Goal: Information Seeking & Learning: Learn about a topic

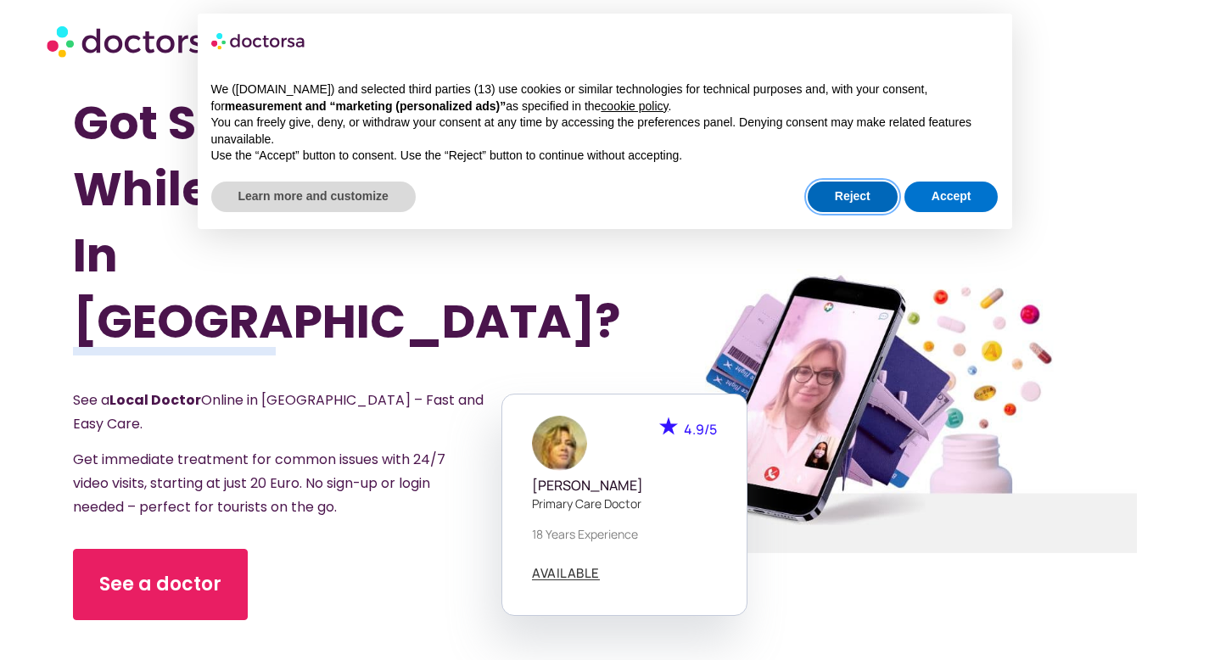
click at [865, 199] on button "Reject" at bounding box center [853, 197] width 90 height 31
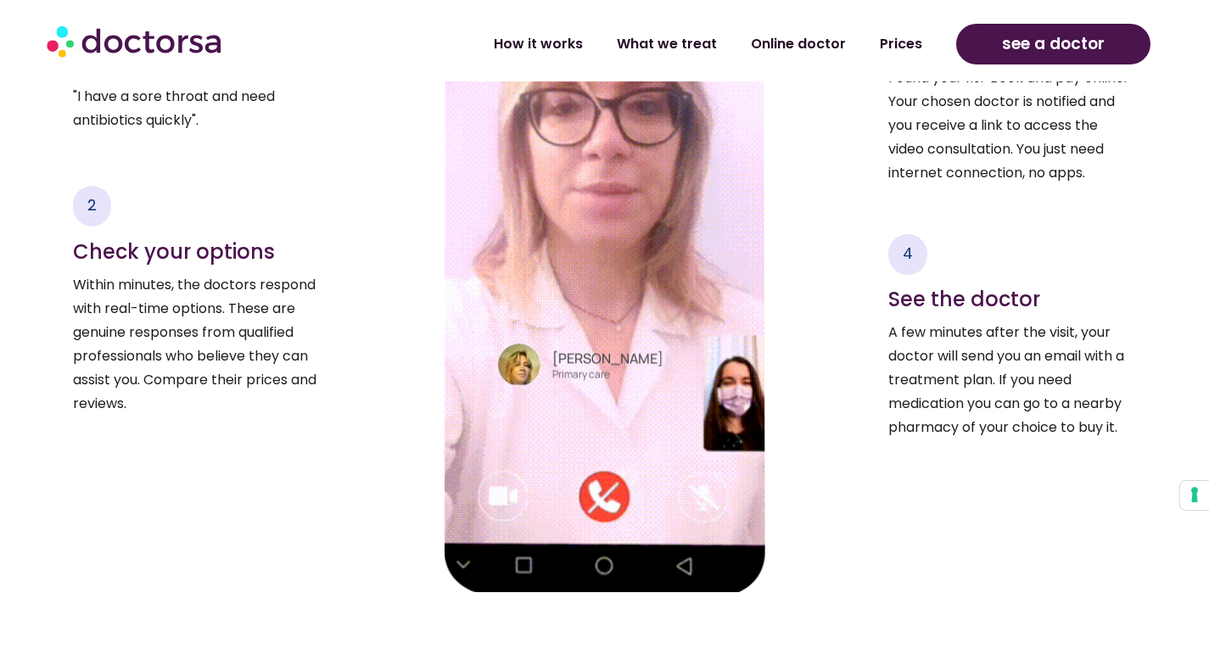
scroll to position [2607, 0]
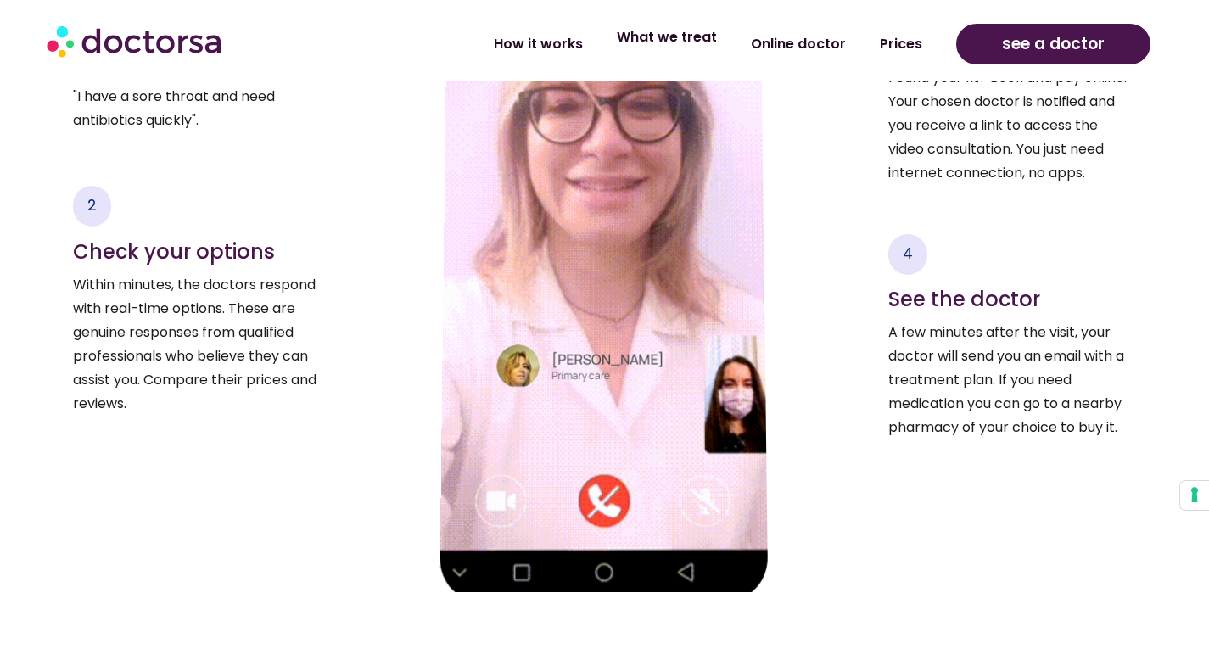
click at [682, 33] on link "What we treat" at bounding box center [667, 37] width 134 height 39
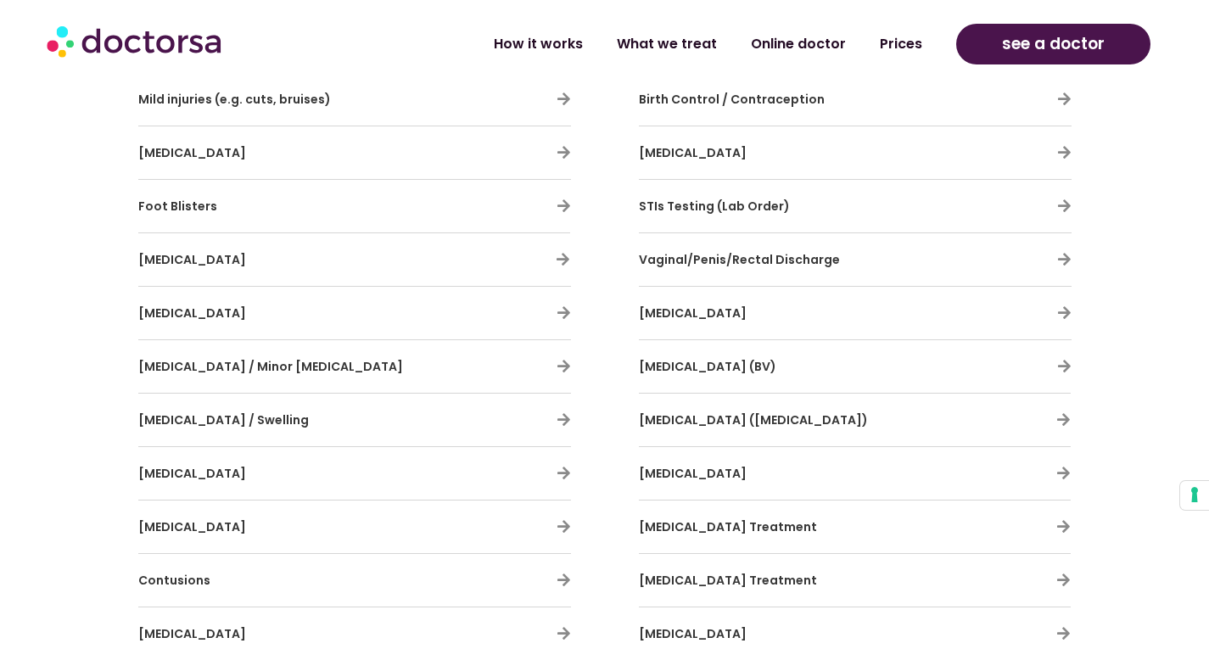
scroll to position [3311, 0]
click at [1062, 201] on icon at bounding box center [1064, 205] width 14 height 14
click at [749, 203] on span "STIs Testing (Lab Order)" at bounding box center [714, 205] width 151 height 17
click at [1066, 204] on icon at bounding box center [1064, 205] width 14 height 14
click at [1065, 204] on icon at bounding box center [1064, 205] width 14 height 14
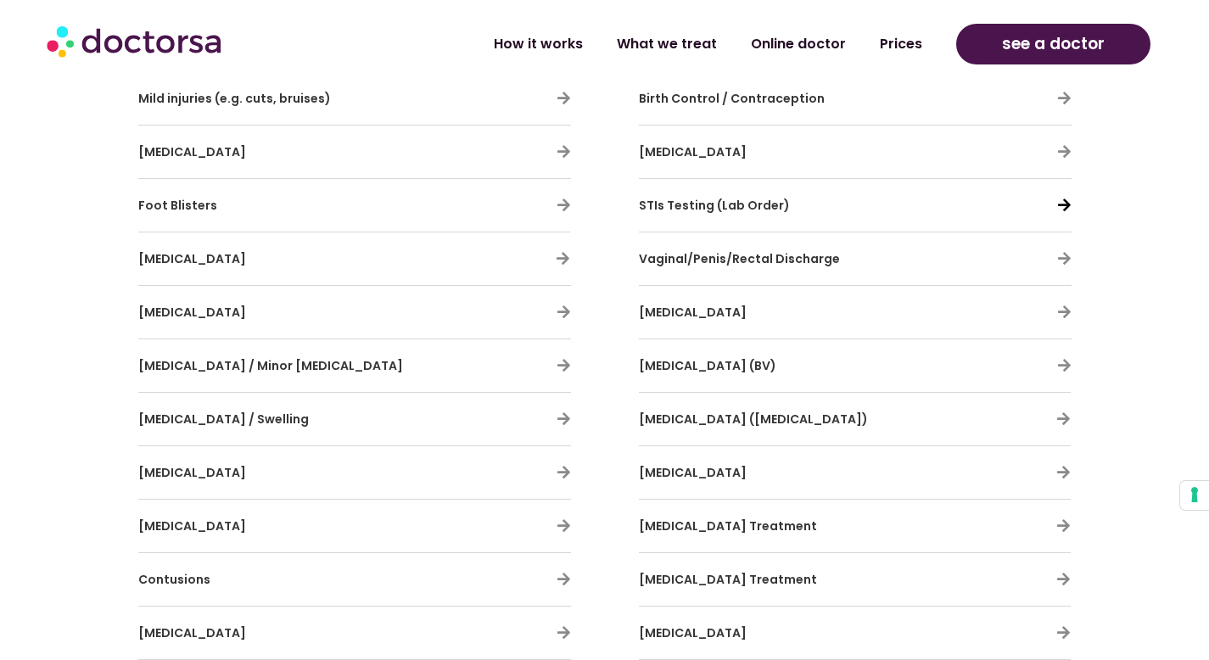
click at [1065, 204] on icon at bounding box center [1064, 205] width 14 height 14
click at [754, 204] on span "STIs Testing (Lab Order)" at bounding box center [714, 205] width 151 height 17
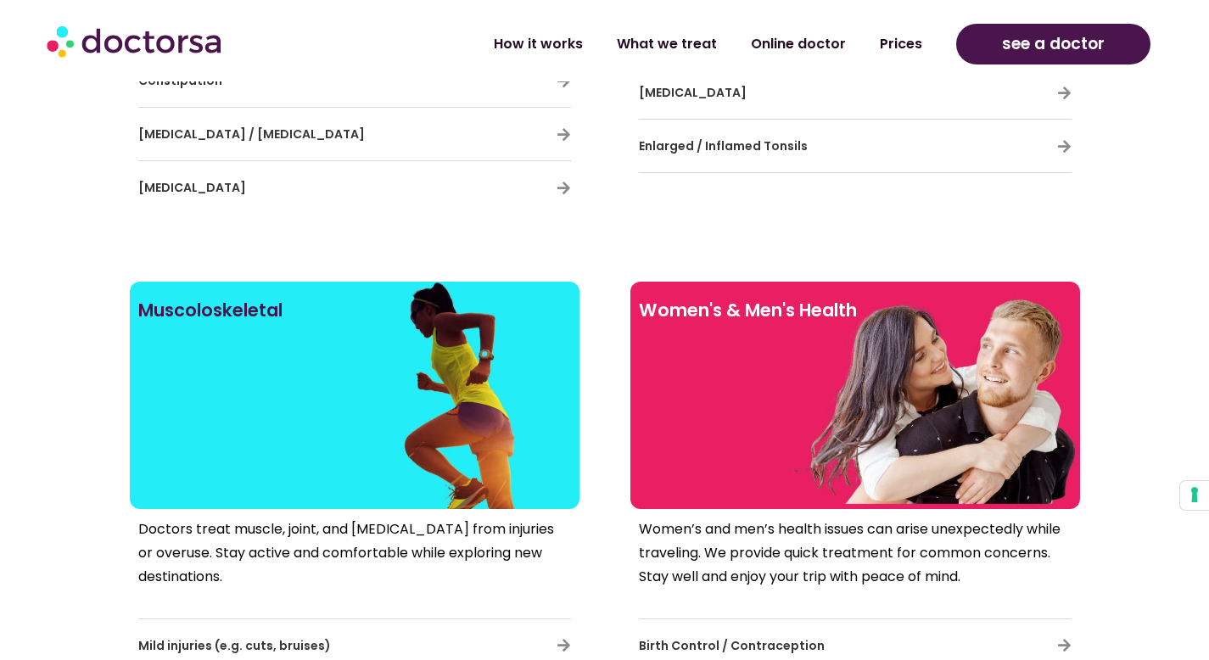
click at [742, 367] on div at bounding box center [855, 424] width 433 height 153
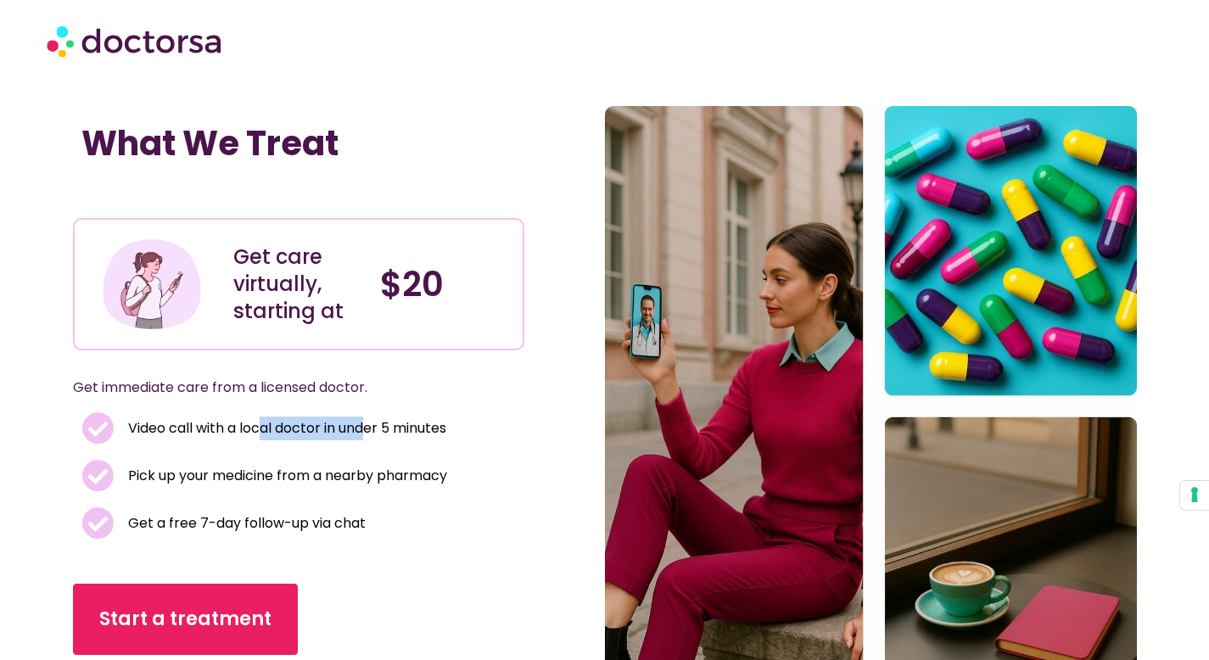
drag, startPoint x: 267, startPoint y: 417, endPoint x: 363, endPoint y: 434, distance: 97.2
click at [371, 433] on span "Video call with a local doctor in under 5 minutes" at bounding box center [285, 429] width 322 height 24
drag, startPoint x: 236, startPoint y: 477, endPoint x: 395, endPoint y: 477, distance: 158.7
click at [384, 477] on span "Pick up your medicine from a nearby pharmacy" at bounding box center [285, 476] width 323 height 24
drag, startPoint x: 423, startPoint y: 473, endPoint x: 435, endPoint y: 473, distance: 11.9
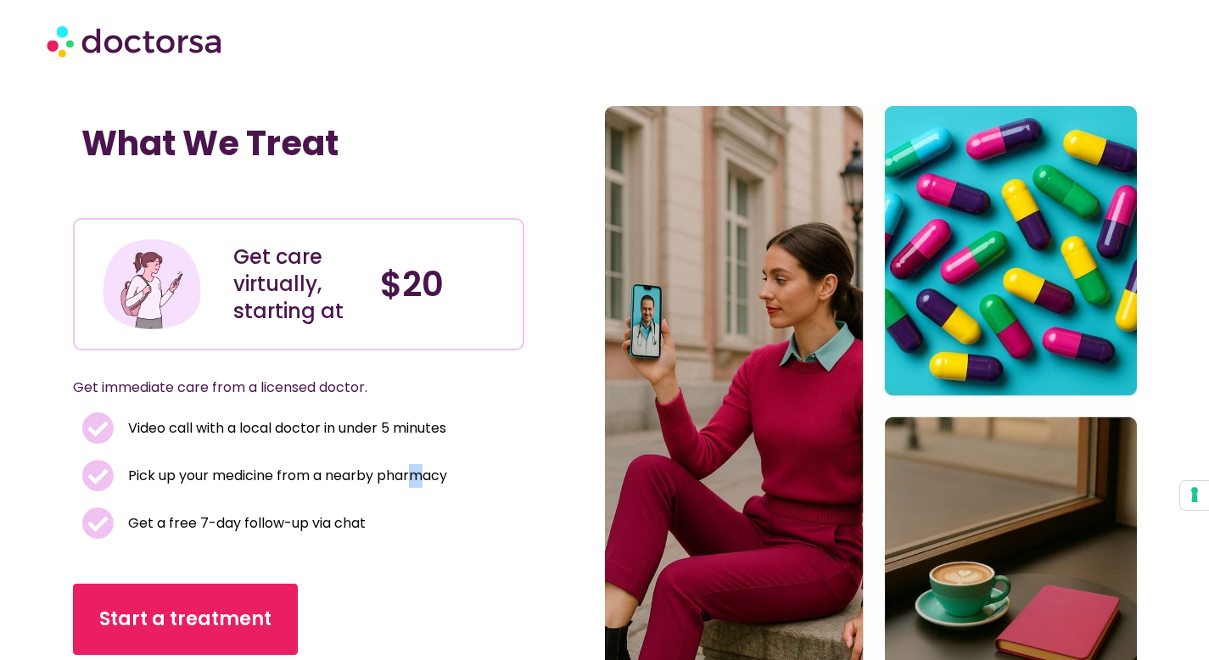
click at [434, 473] on span "Pick up your medicine from a nearby pharmacy" at bounding box center [285, 476] width 323 height 24
drag, startPoint x: 249, startPoint y: 522, endPoint x: 339, endPoint y: 518, distance: 89.1
click at [331, 518] on span "Get a free 7-day follow-up via chat" at bounding box center [245, 524] width 242 height 24
click at [377, 516] on li "Get a free 7-day follow-up via chat" at bounding box center [298, 523] width 435 height 32
